Goal: Obtain resource: Obtain resource

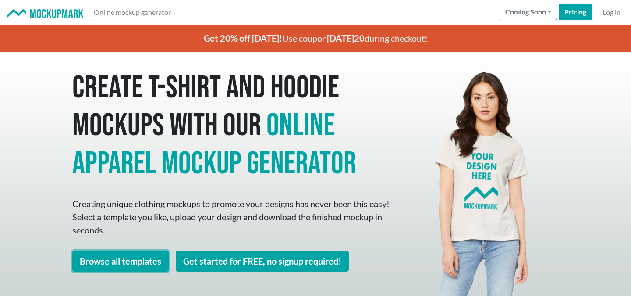
click at [147, 256] on link "Browse all templates" at bounding box center [120, 260] width 96 height 21
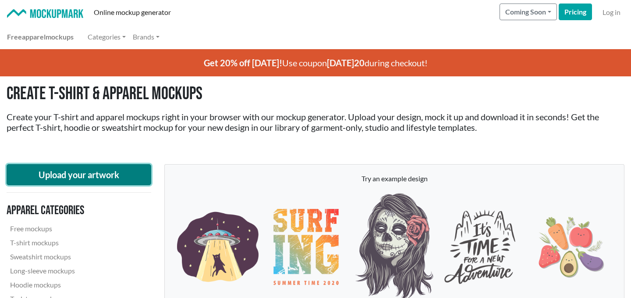
click at [121, 177] on button "Upload your artwork" at bounding box center [79, 174] width 145 height 21
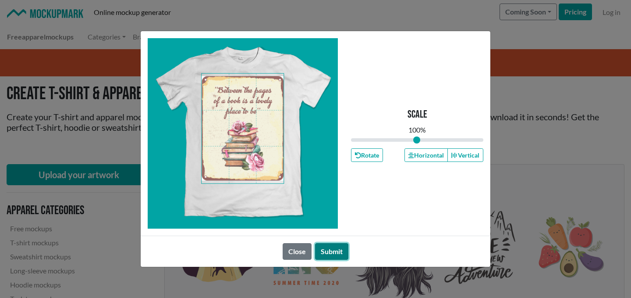
click at [329, 248] on button "Submit" at bounding box center [331, 251] width 33 height 17
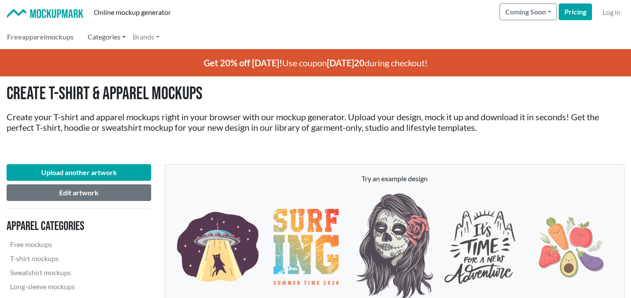
click at [124, 40] on link "Categories" at bounding box center [106, 37] width 45 height 18
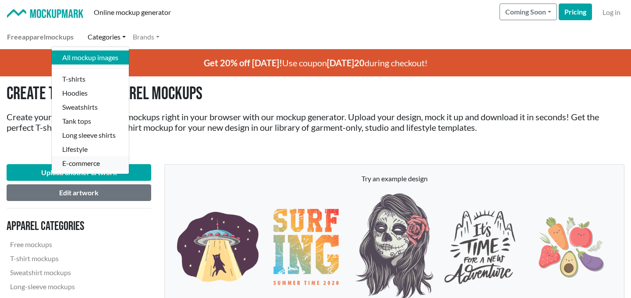
click at [117, 161] on link "E-commerce" at bounding box center [90, 163] width 77 height 14
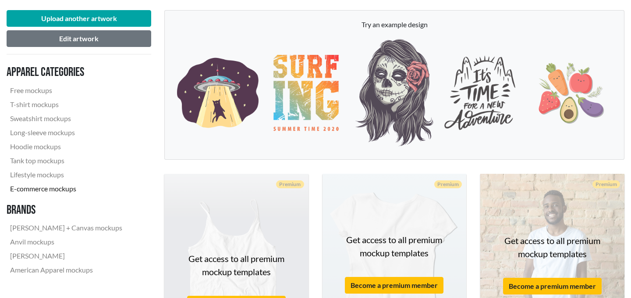
scroll to position [164, 0]
